Goal: Transaction & Acquisition: Purchase product/service

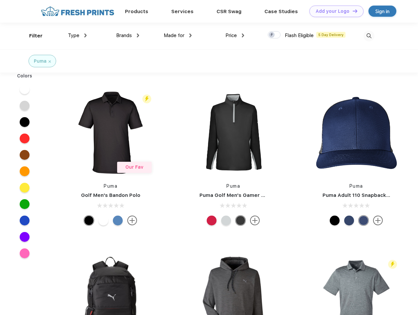
click at [334, 11] on link "Add your Logo Design Tool" at bounding box center [336, 11] width 54 height 11
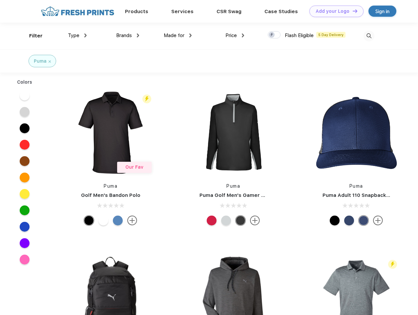
click at [0, 0] on div "Design Tool" at bounding box center [0, 0] width 0 height 0
click at [352, 11] on link "Add your Logo Design Tool" at bounding box center [336, 11] width 54 height 11
click at [31, 36] on div "Filter" at bounding box center [35, 36] width 13 height 8
click at [77, 35] on span "Type" at bounding box center [73, 35] width 11 height 6
click at [128, 35] on span "Brands" at bounding box center [124, 35] width 16 height 6
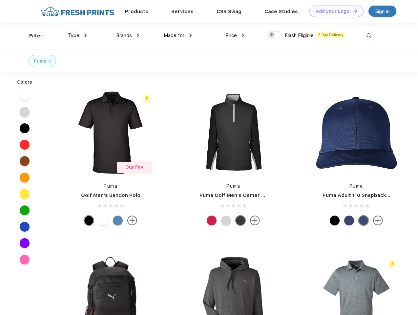
click at [178, 35] on span "Made for" at bounding box center [174, 35] width 21 height 6
click at [235, 35] on span "Price" at bounding box center [230, 35] width 11 height 6
click at [274, 35] on div at bounding box center [274, 34] width 13 height 7
click at [272, 35] on input "checkbox" at bounding box center [270, 33] width 4 height 4
click at [369, 36] on img at bounding box center [369, 36] width 11 height 11
